Goal: Task Accomplishment & Management: Manage account settings

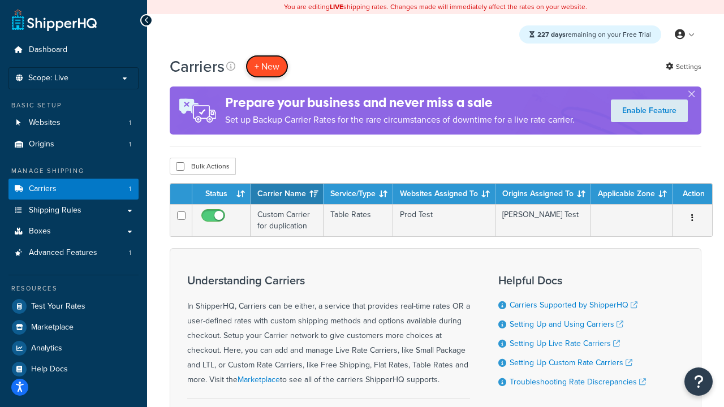
click at [267, 66] on button "+ New" at bounding box center [267, 66] width 43 height 23
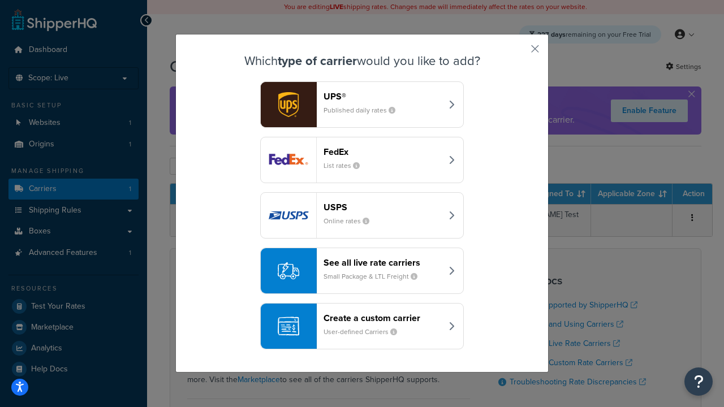
click at [382, 152] on header "FedEx" at bounding box center [383, 152] width 118 height 11
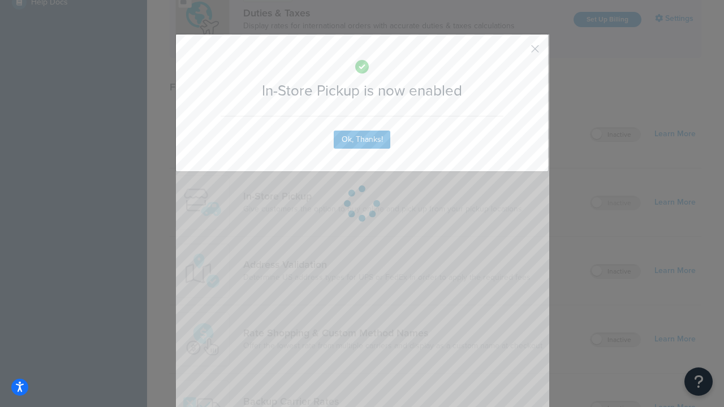
scroll to position [388, 0]
click at [518, 53] on button "button" at bounding box center [518, 52] width 3 height 3
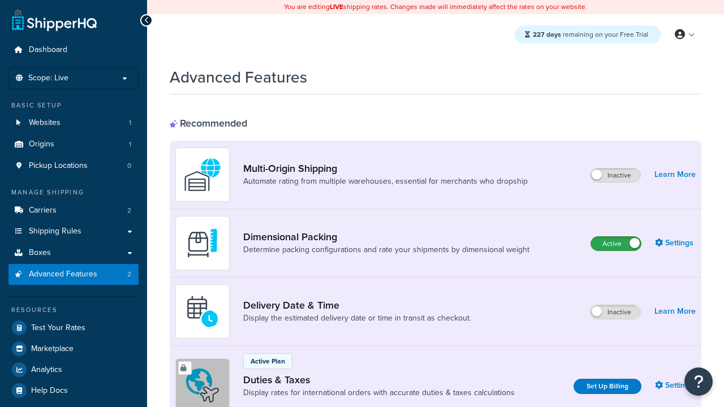
click at [616, 244] on label "Active" at bounding box center [616, 244] width 50 height 14
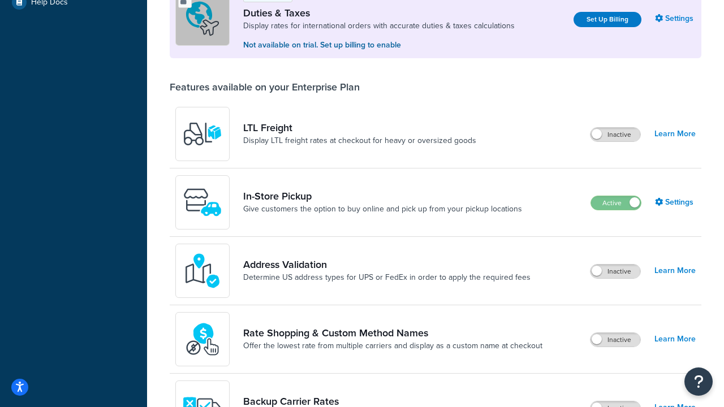
scroll to position [346, 0]
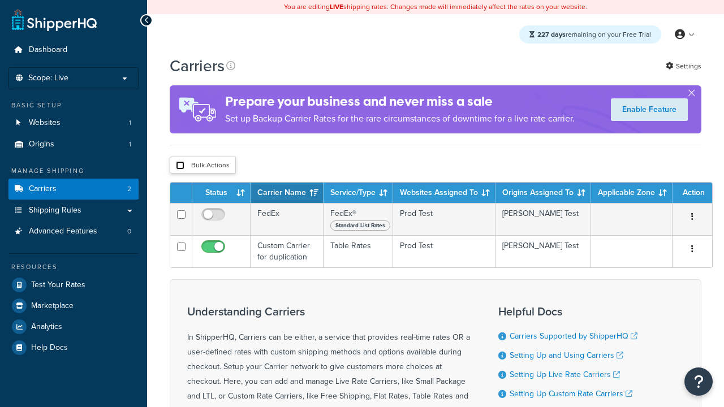
click at [180, 166] on input "checkbox" at bounding box center [180, 165] width 8 height 8
checkbox input "true"
click at [0, 0] on button "Delete" at bounding box center [0, 0] width 0 height 0
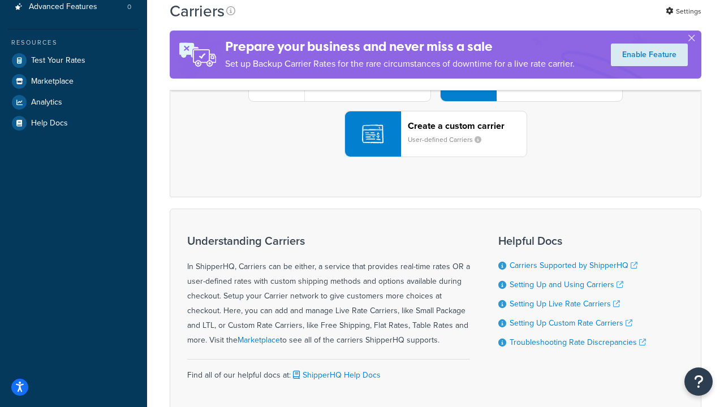
click at [436, 157] on div "UPS® Published daily rates FedEx List rates USPS Online rates See all live rate…" at bounding box center [436, 78] width 508 height 157
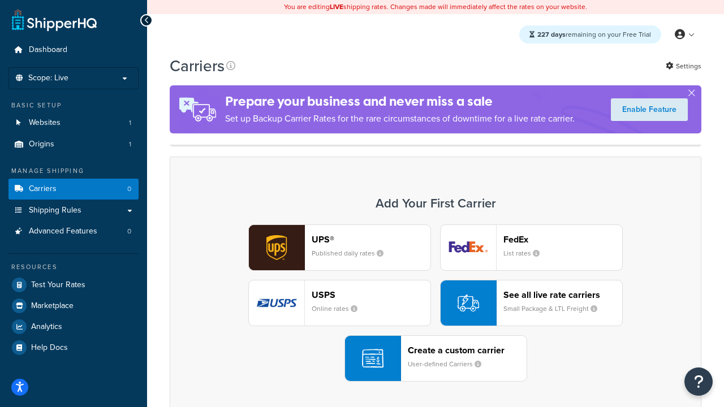
click at [436, 359] on div "Create a custom carrier User-defined Carriers" at bounding box center [467, 358] width 119 height 27
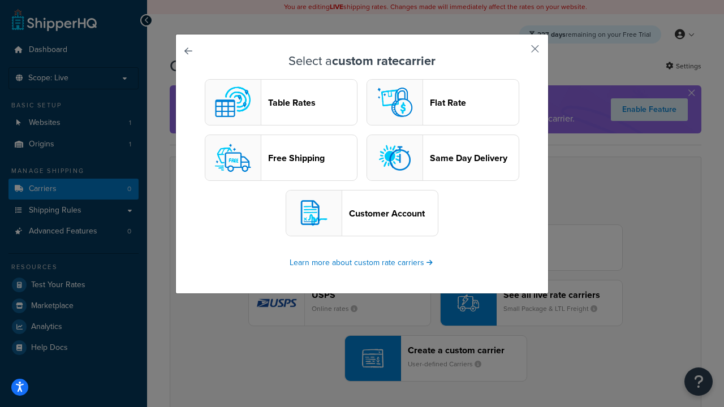
click at [281, 102] on header "Table Rates" at bounding box center [312, 102] width 89 height 11
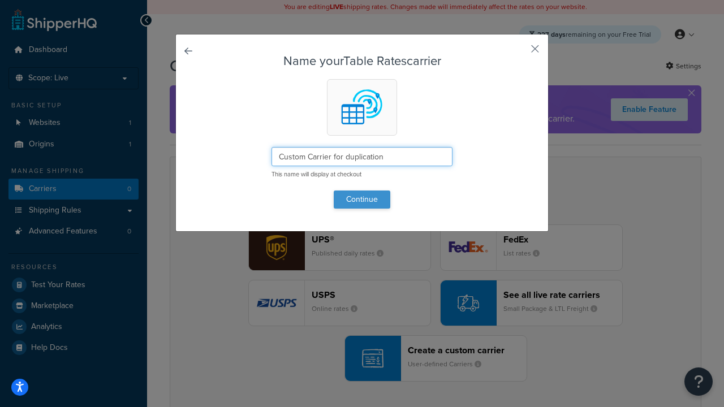
type input "Custom Carrier for duplication"
click at [362, 199] on button "Continue" at bounding box center [362, 200] width 57 height 18
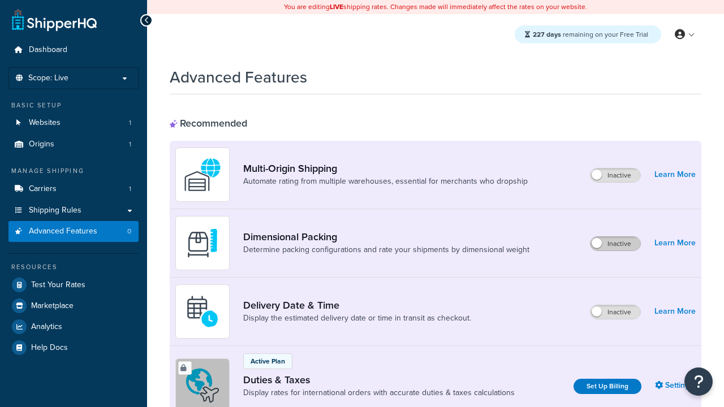
click at [616, 244] on label "Inactive" at bounding box center [616, 244] width 50 height 14
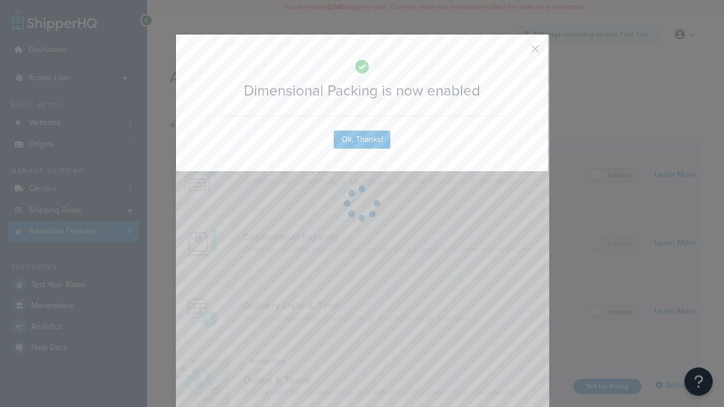
click at [518, 53] on button "button" at bounding box center [518, 52] width 3 height 3
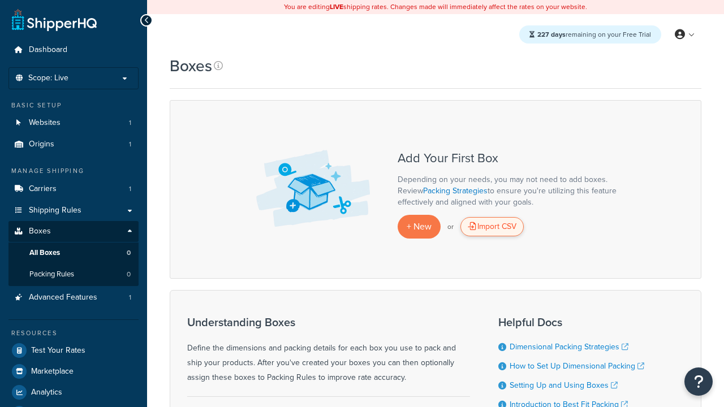
click at [492, 227] on div "Import CSV" at bounding box center [492, 226] width 63 height 19
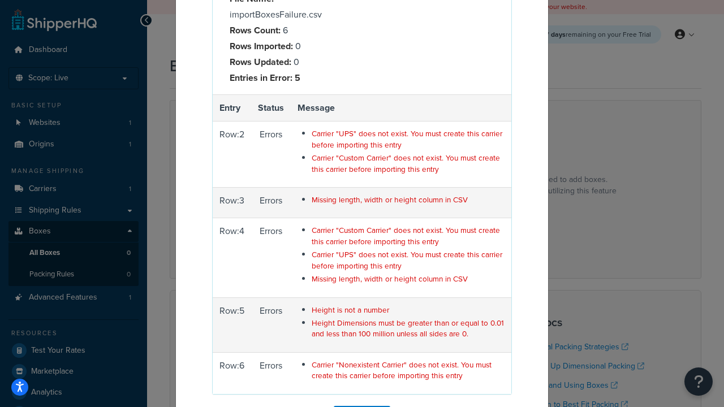
scroll to position [175, 0]
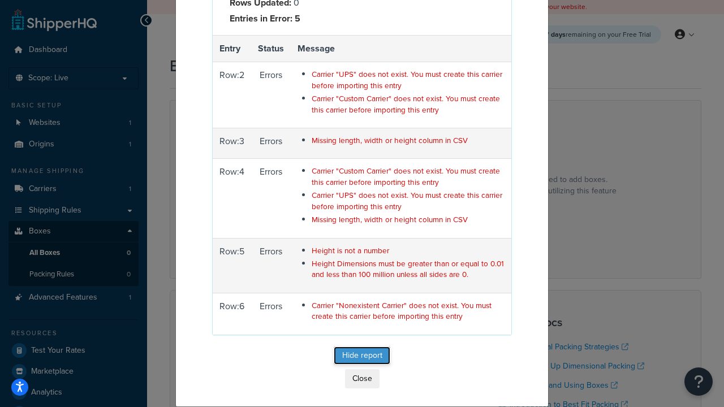
click at [372, 352] on button "Hide report" at bounding box center [362, 356] width 57 height 18
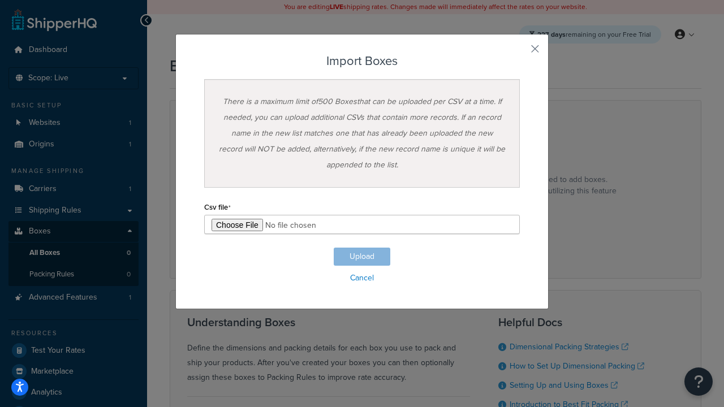
click at [362, 61] on h3 "Import Boxes" at bounding box center [362, 61] width 316 height 14
click at [362, 225] on input "file" at bounding box center [362, 224] width 316 height 19
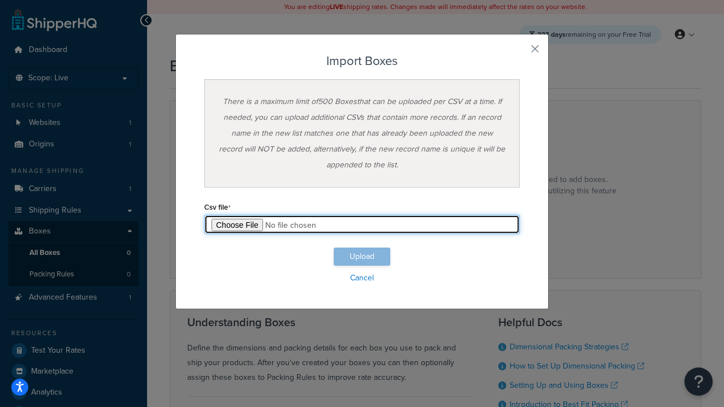
type input "C:\fakepath\importBoxesFailure.csv"
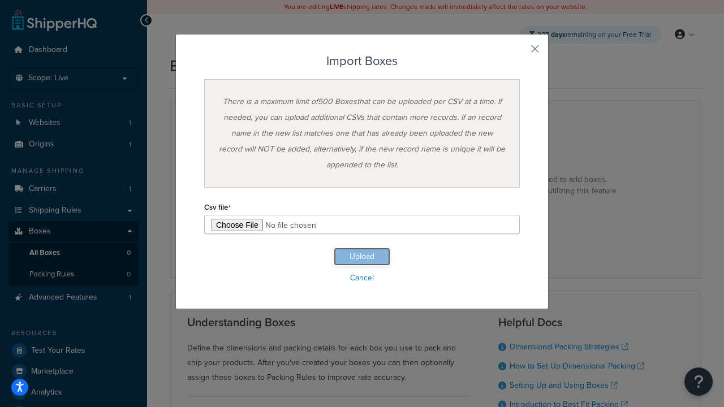
click at [362, 257] on button "Upload" at bounding box center [362, 257] width 57 height 18
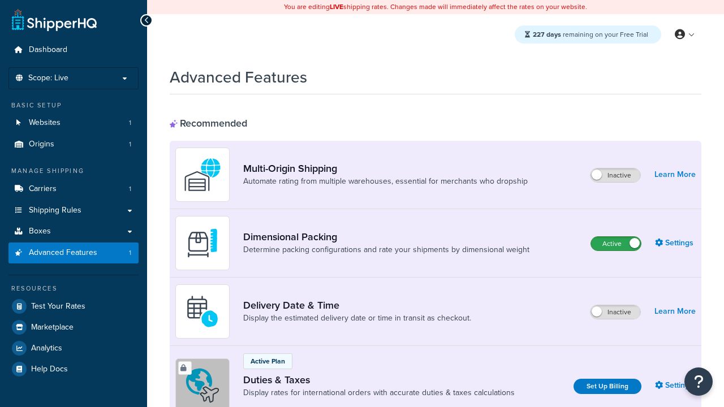
click at [616, 244] on label "Active" at bounding box center [616, 244] width 50 height 14
